Goal: Task Accomplishment & Management: Use online tool/utility

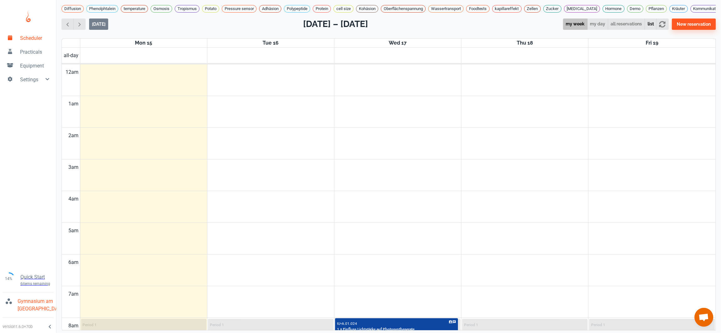
scroll to position [188, 0]
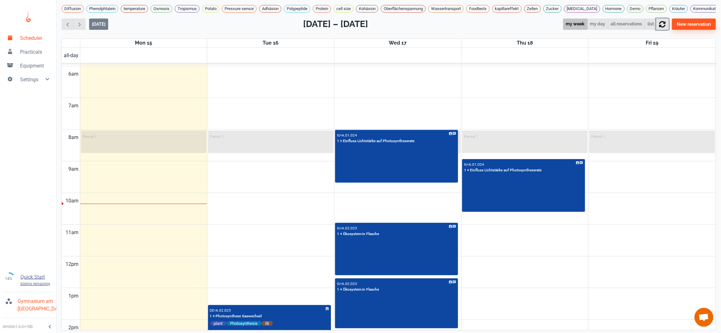
click at [665, 28] on icon "button" at bounding box center [662, 24] width 7 height 7
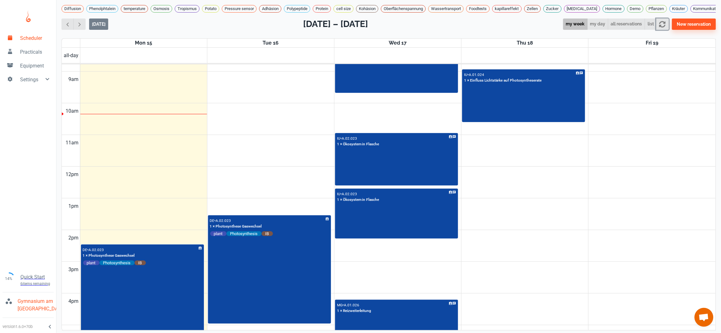
scroll to position [91, 0]
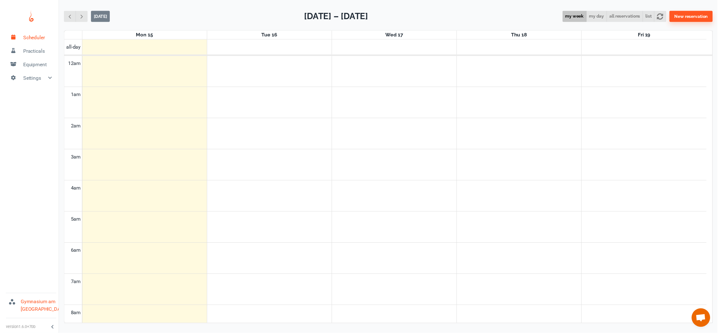
scroll to position [254, 0]
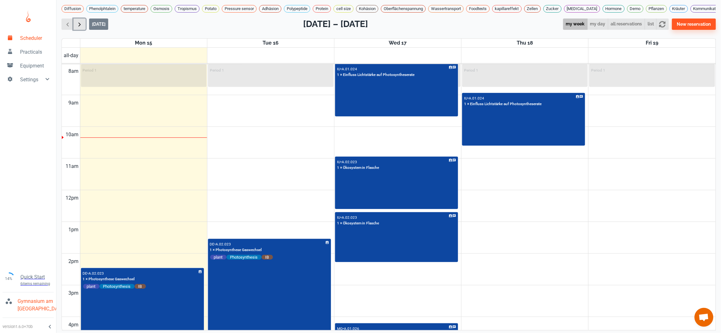
click at [82, 28] on span "button" at bounding box center [79, 24] width 7 height 7
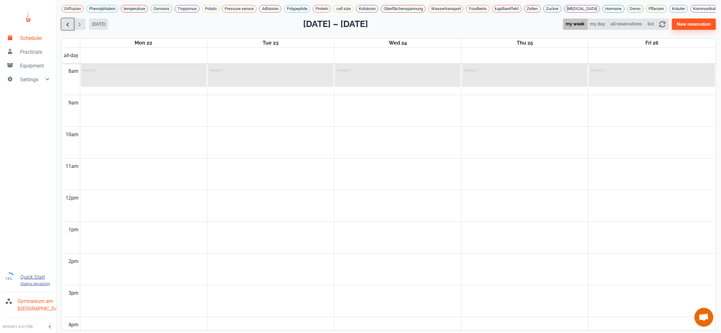
click at [66, 28] on span "button" at bounding box center [67, 24] width 7 height 7
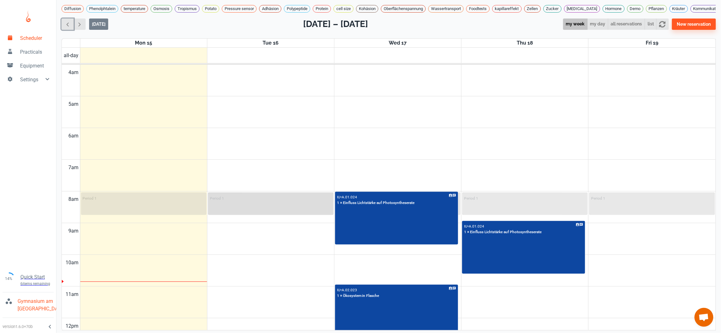
scroll to position [164, 0]
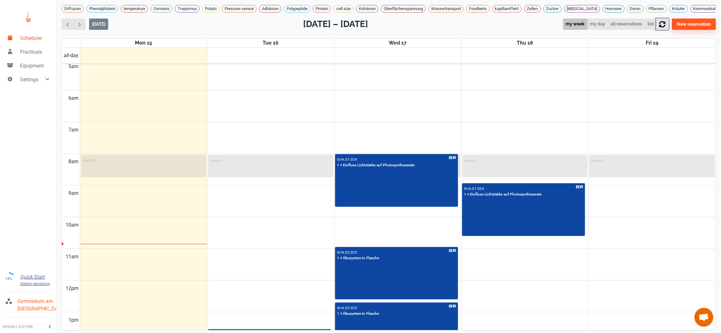
click at [665, 27] on icon "button" at bounding box center [662, 24] width 6 height 6
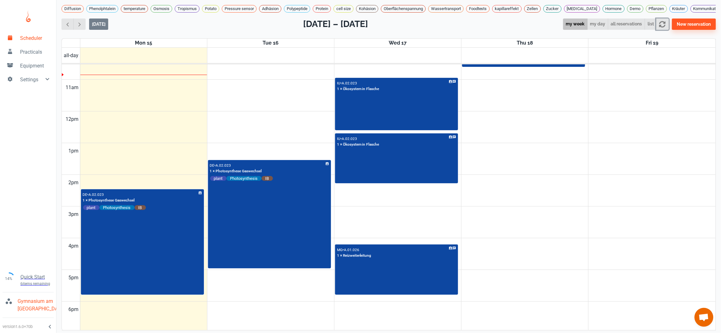
scroll to position [247, 0]
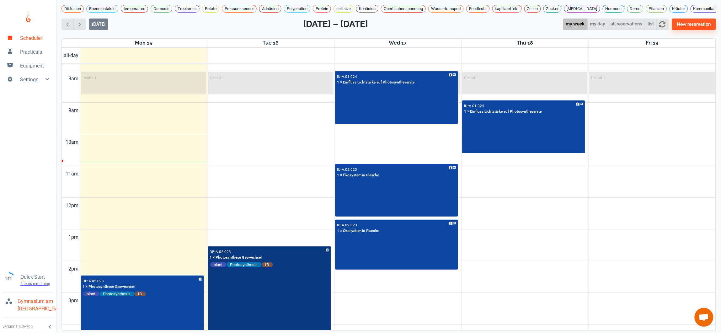
click at [268, 302] on div "DE • A.02.023 1 × Photosynthese Gaswechsel plant Photosynthesis IB" at bounding box center [270, 300] width 122 height 107
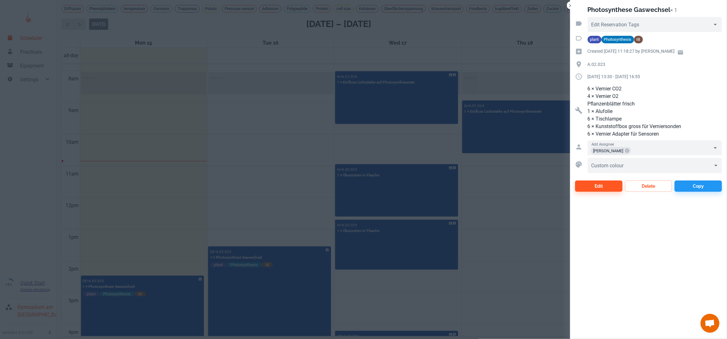
click at [532, 245] on div at bounding box center [363, 169] width 727 height 339
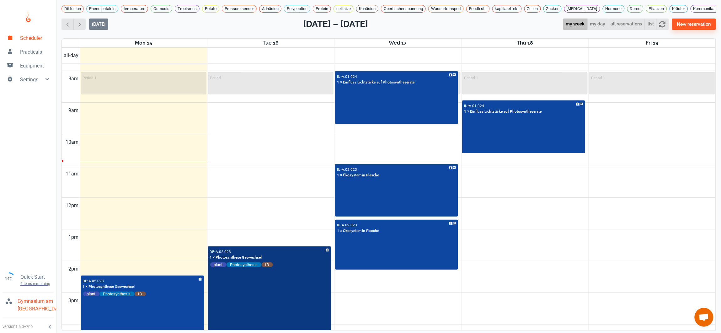
click at [255, 305] on div "DE • A.02.023 1 × Photosynthese Gaswechsel plant Photosynthesis IB" at bounding box center [270, 300] width 122 height 107
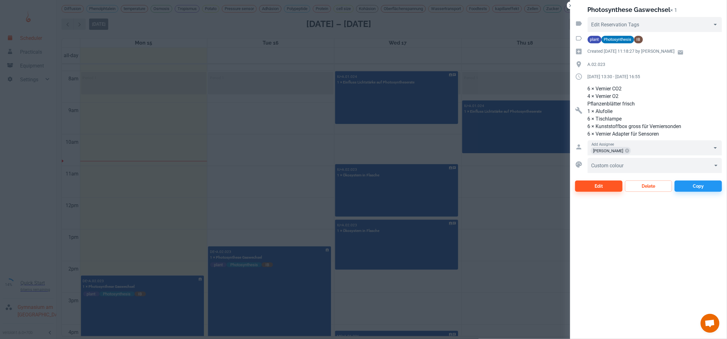
click at [164, 220] on div at bounding box center [363, 169] width 727 height 339
